Goal: Task Accomplishment & Management: Use online tool/utility

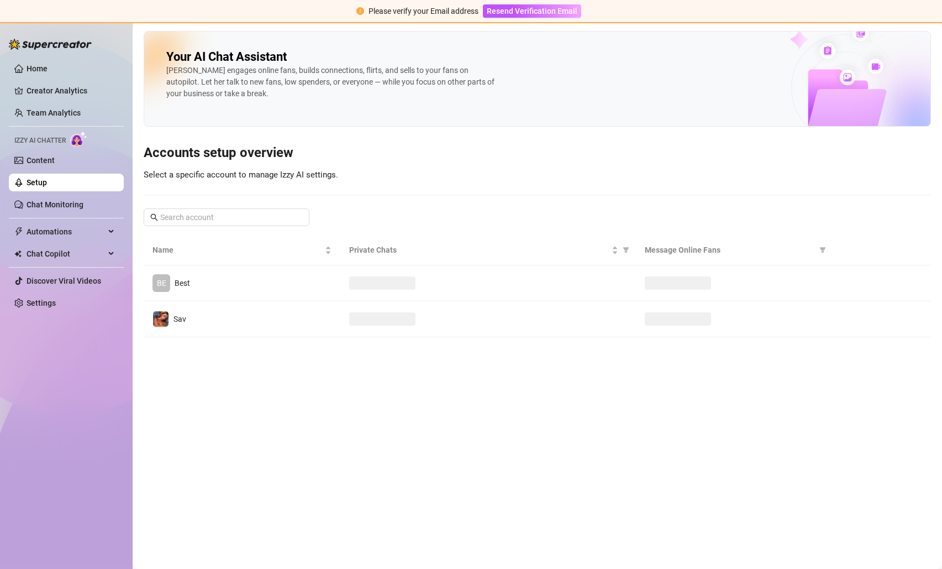
click at [47, 184] on link "Setup" at bounding box center [37, 182] width 20 height 9
drag, startPoint x: 77, startPoint y: 167, endPoint x: 134, endPoint y: 171, distance: 56.5
click at [55, 165] on link "Content" at bounding box center [41, 160] width 28 height 9
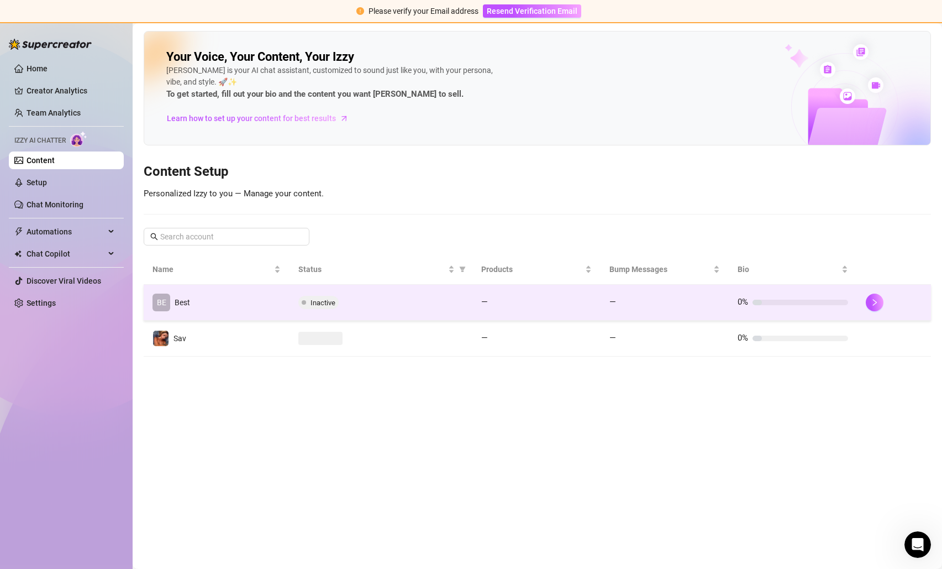
click at [233, 296] on td "BE Best" at bounding box center [217, 303] width 146 height 36
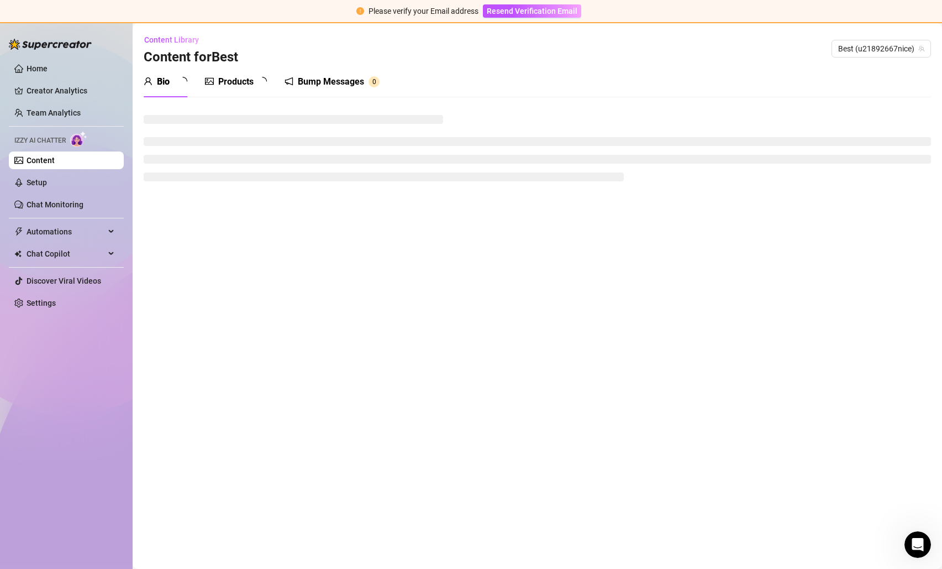
click at [305, 66] on div "Content Library Content for Best Best (u21892667nice)" at bounding box center [538, 48] width 788 height 35
click at [315, 78] on div "Bump Messages" at bounding box center [331, 81] width 66 height 13
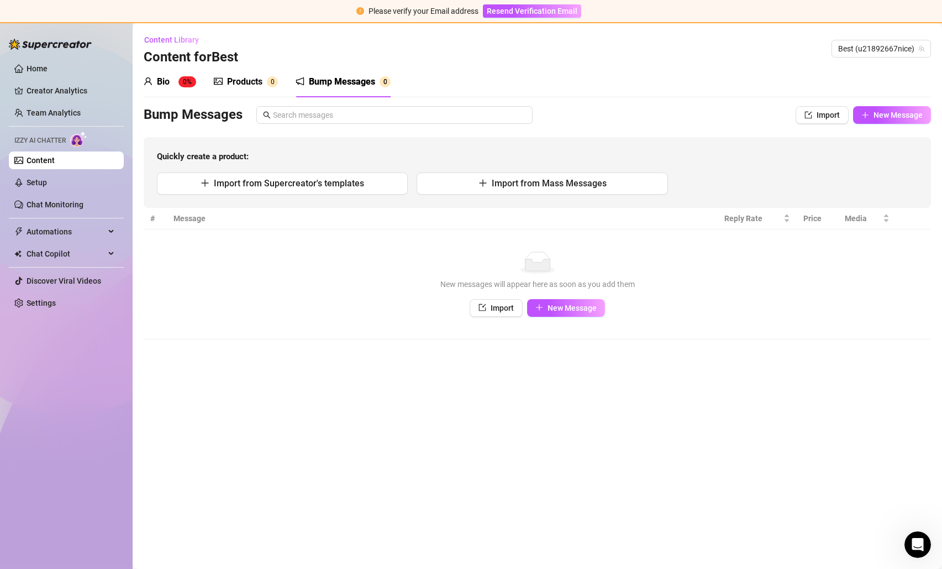
click at [328, 78] on div "Bump Messages" at bounding box center [342, 81] width 66 height 13
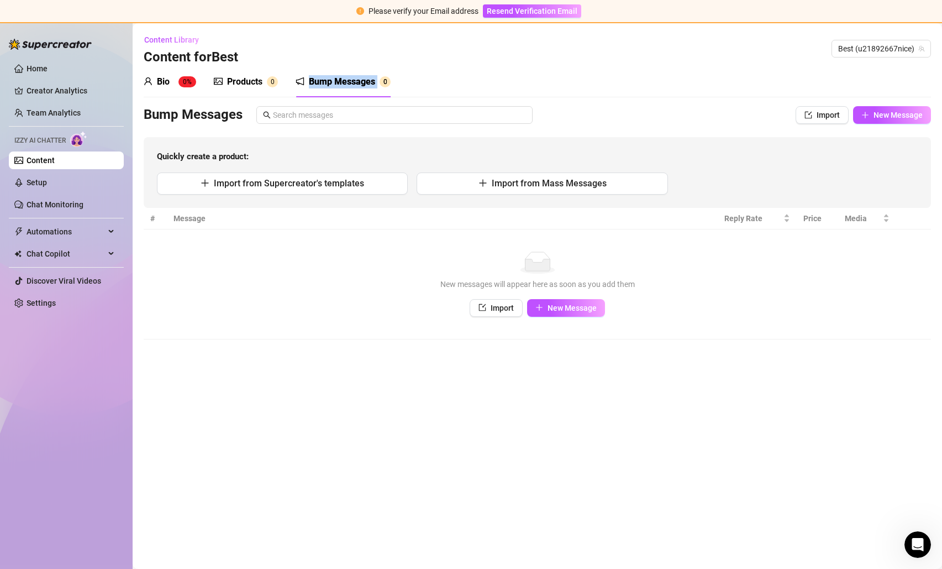
click at [328, 78] on div "Bump Messages" at bounding box center [342, 81] width 66 height 13
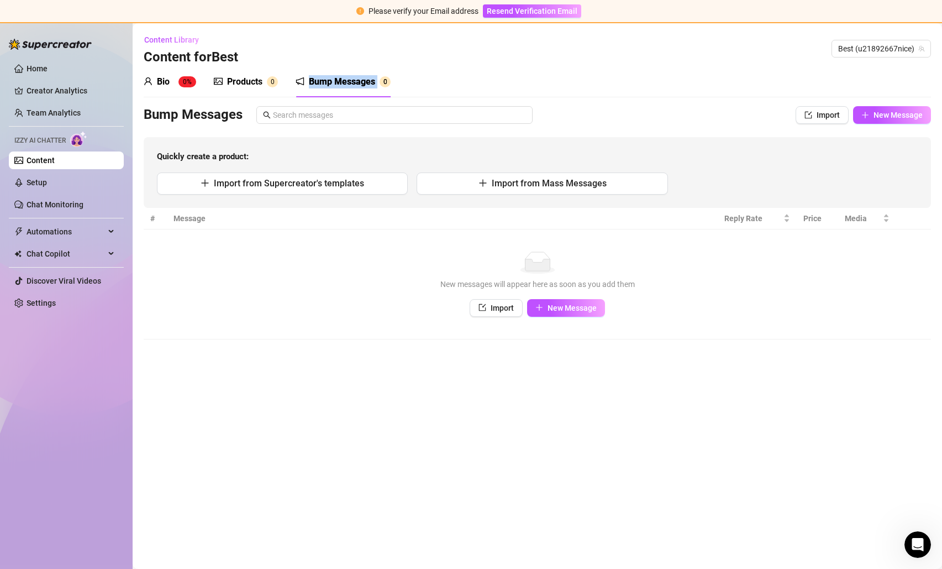
click at [328, 78] on div "Bump Messages" at bounding box center [342, 81] width 66 height 13
